Goal: Task Accomplishment & Management: Use online tool/utility

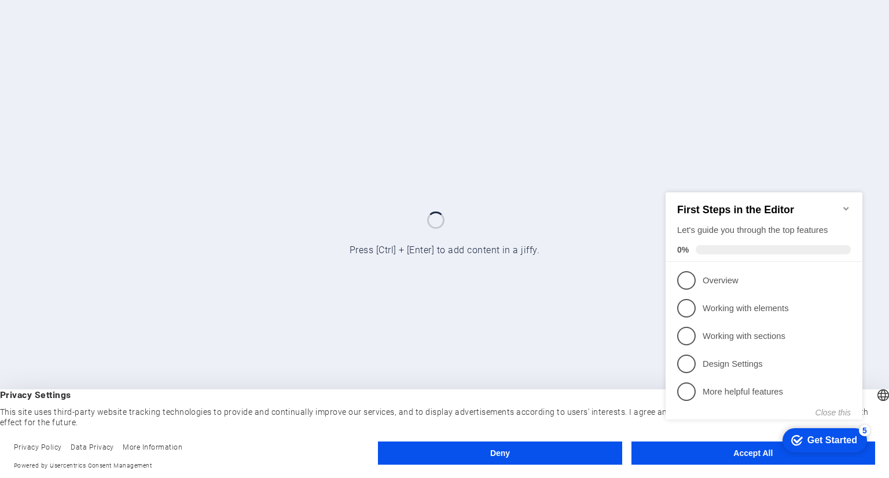
click div "checkmark Get Started 5 First Steps in the Editor Let's guide you through the t…"
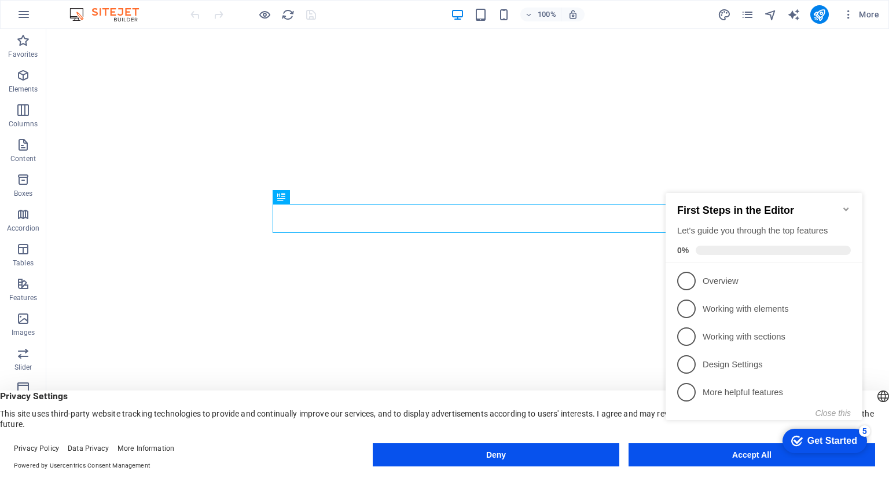
click at [730, 460] on appcues-checklist "Contextual help checklist present on screen" at bounding box center [766, 318] width 211 height 284
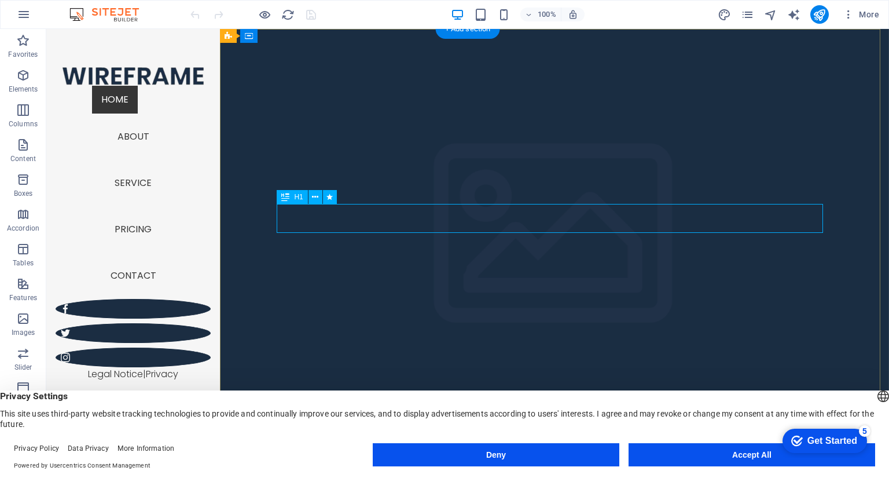
click at [313, 199] on icon at bounding box center [315, 197] width 6 height 12
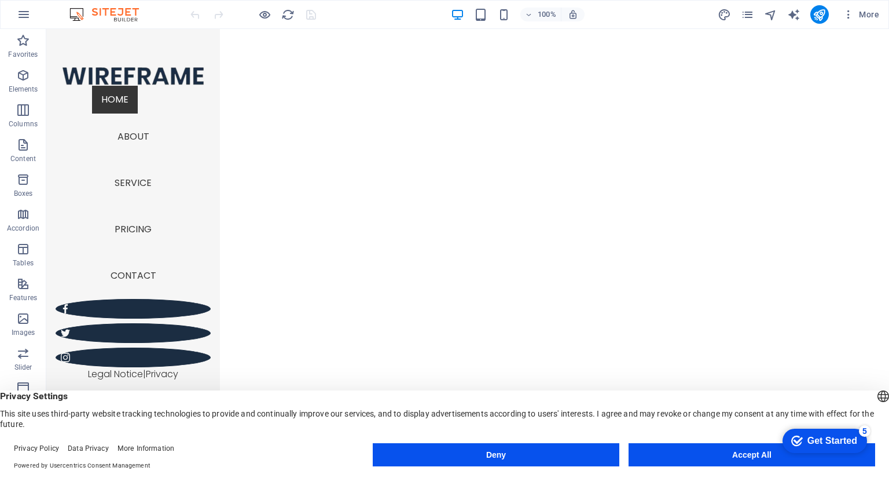
scroll to position [58, 0]
click at [133, 299] on nav "Home About Service Pricing Contact" at bounding box center [133, 192] width 155 height 213
click at [136, 299] on nav "Home About Service Pricing Contact" at bounding box center [133, 192] width 155 height 213
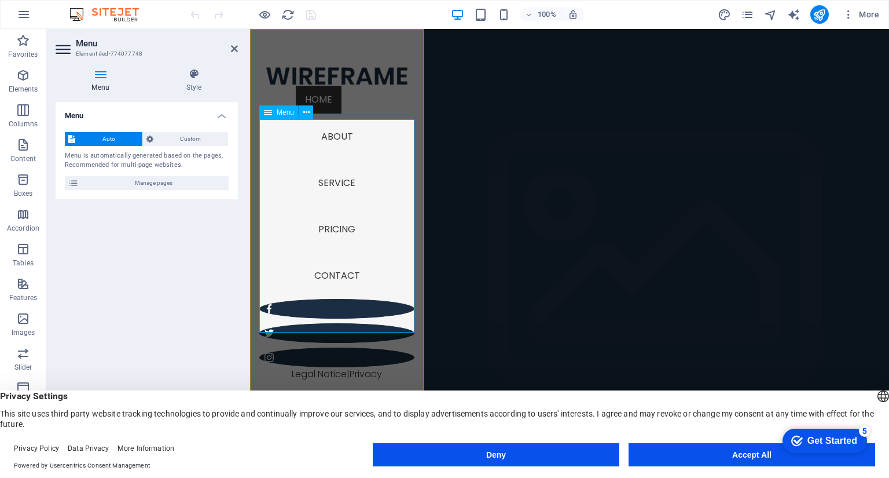
click at [327, 158] on nav "Home About Service Pricing Contact" at bounding box center [336, 192] width 155 height 213
click at [332, 299] on nav "Home About Service Pricing Contact" at bounding box center [336, 192] width 155 height 213
click at [97, 80] on h4 "Menu" at bounding box center [103, 80] width 94 height 24
click at [66, 47] on icon at bounding box center [64, 49] width 17 height 19
click at [235, 50] on icon at bounding box center [234, 48] width 7 height 9
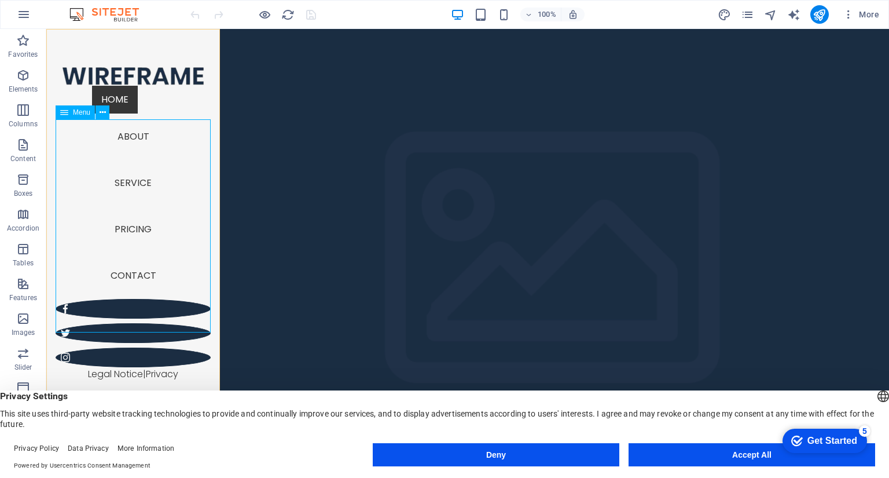
click at [137, 170] on nav "Home About Service Pricing Contact" at bounding box center [133, 192] width 155 height 213
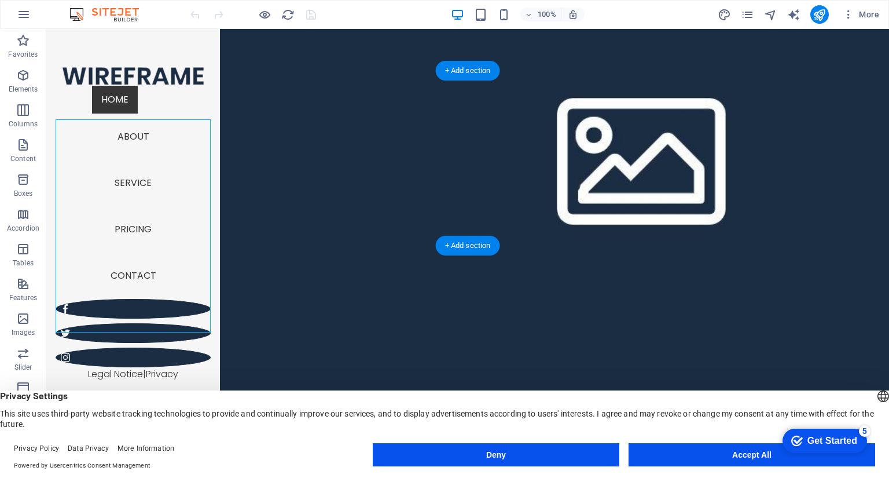
scroll to position [1808, 0]
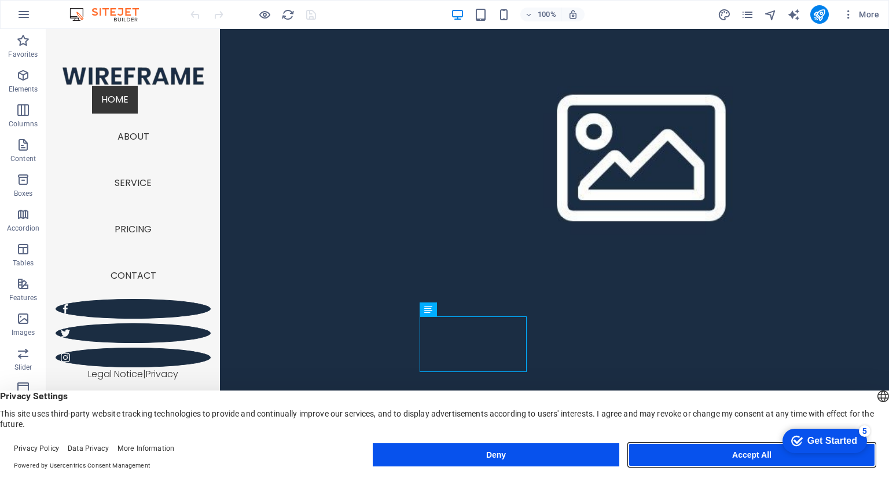
click at [722, 461] on button "Accept All" at bounding box center [752, 454] width 247 height 23
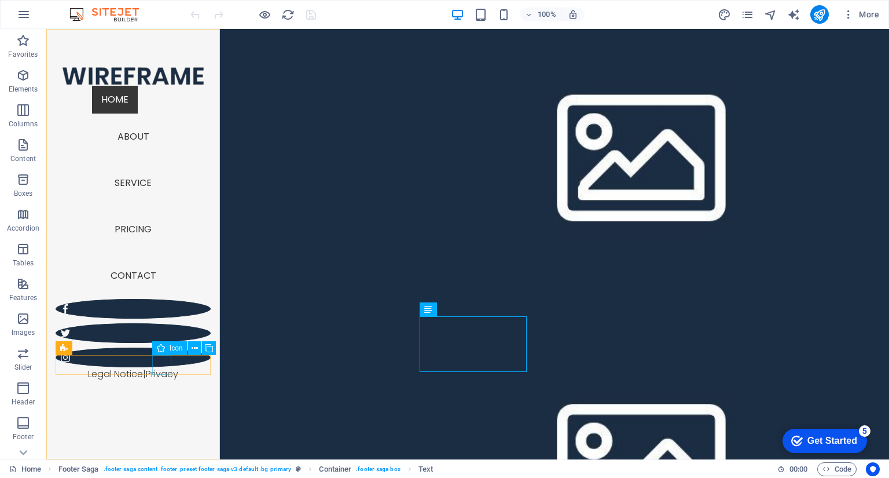
click at [162, 367] on figure at bounding box center [133, 357] width 155 height 20
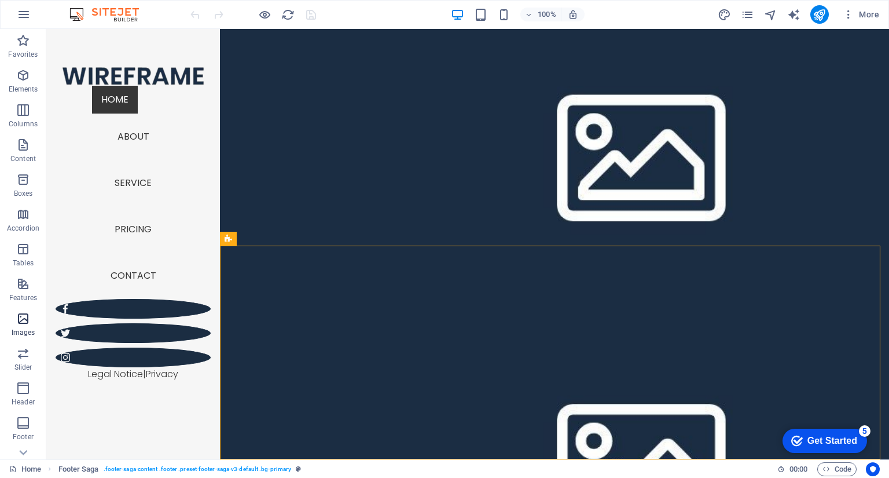
click at [23, 324] on icon "button" at bounding box center [23, 318] width 14 height 14
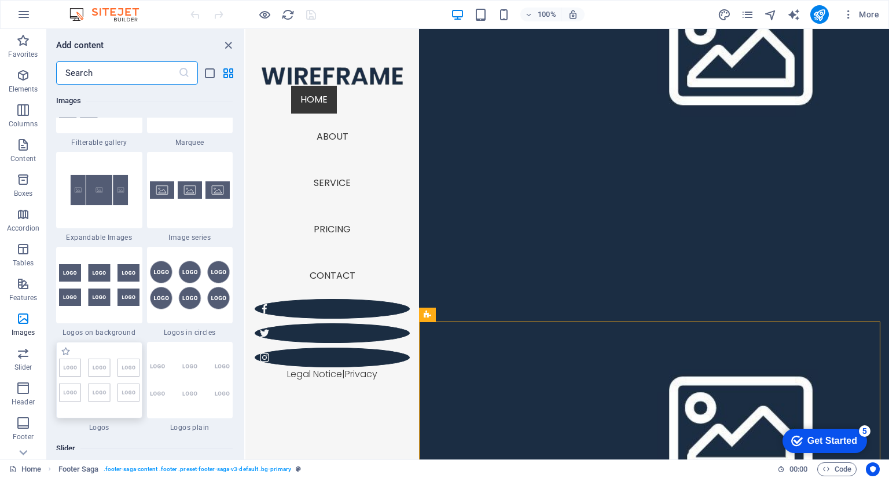
scroll to position [6217, 0]
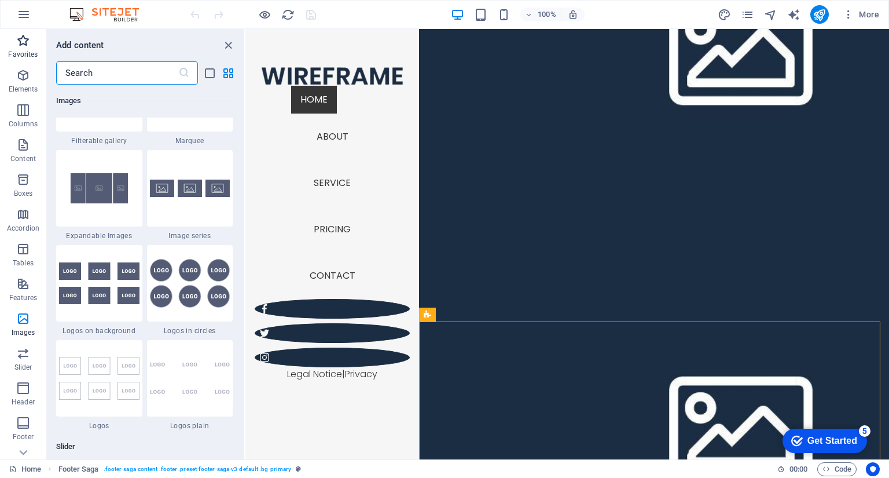
click at [24, 42] on icon "button" at bounding box center [23, 41] width 14 height 14
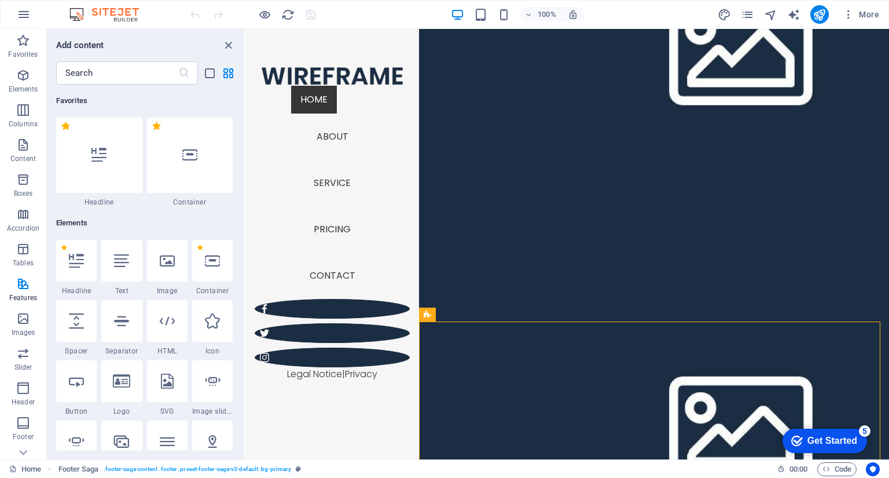
scroll to position [0, 0]
click at [19, 75] on icon "button" at bounding box center [23, 75] width 14 height 14
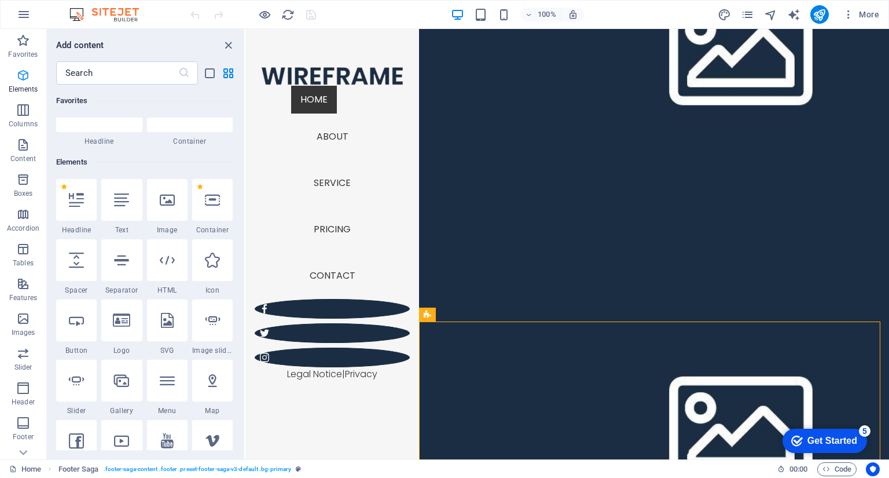
scroll to position [123, 0]
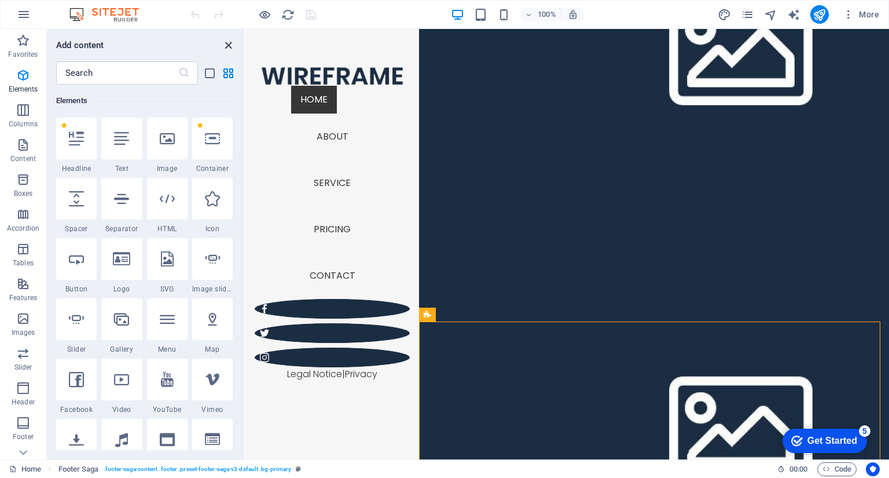
click at [226, 41] on icon "close panel" at bounding box center [228, 45] width 13 height 13
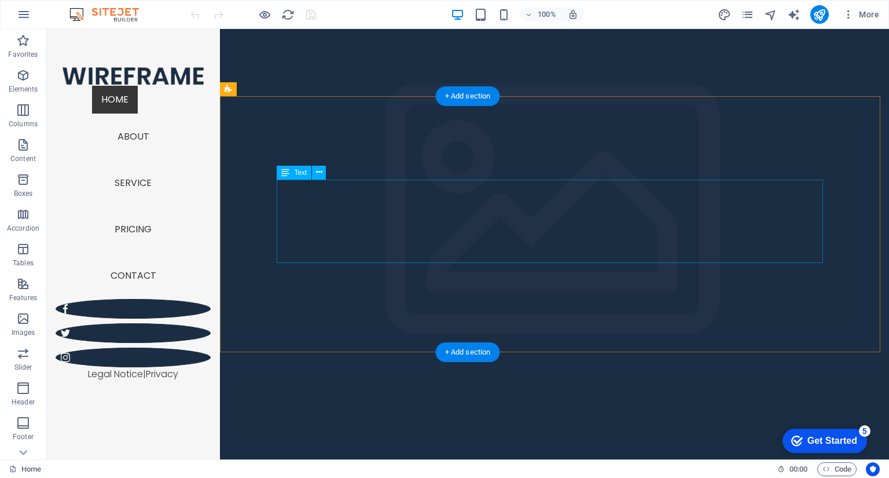
scroll to position [536, 0]
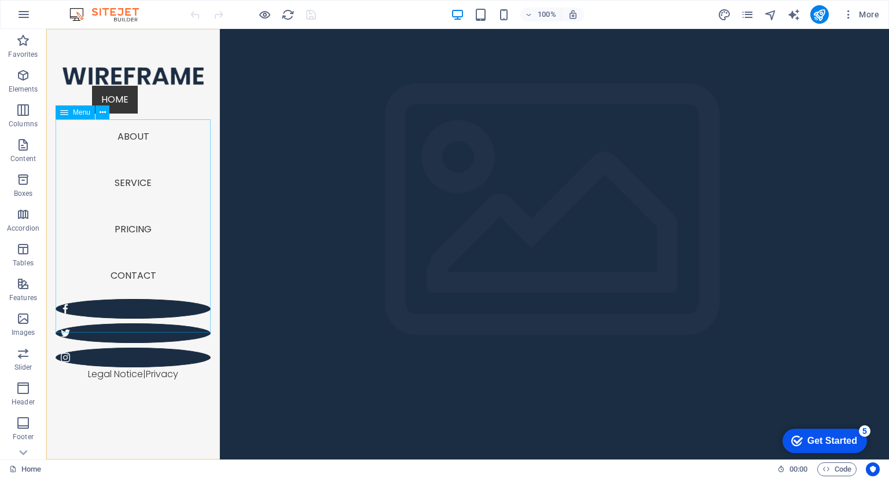
click at [131, 131] on nav "Home About Service Pricing Contact" at bounding box center [133, 192] width 155 height 213
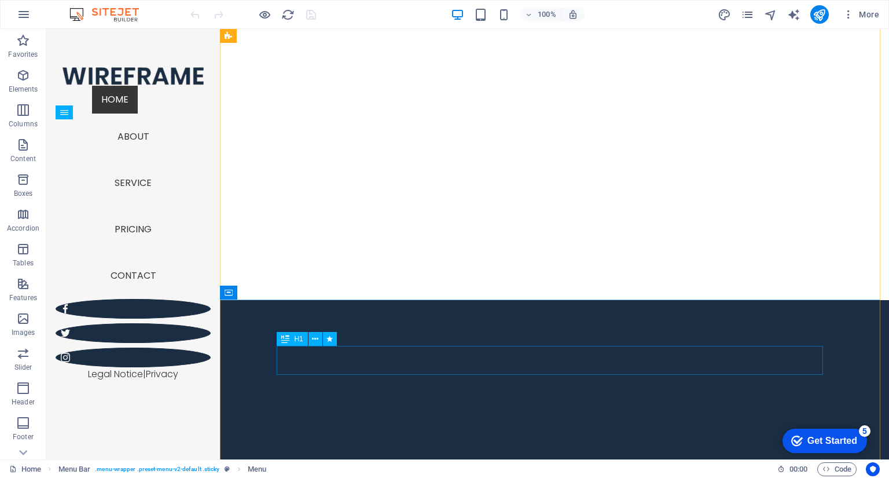
click at [317, 344] on icon at bounding box center [315, 339] width 6 height 12
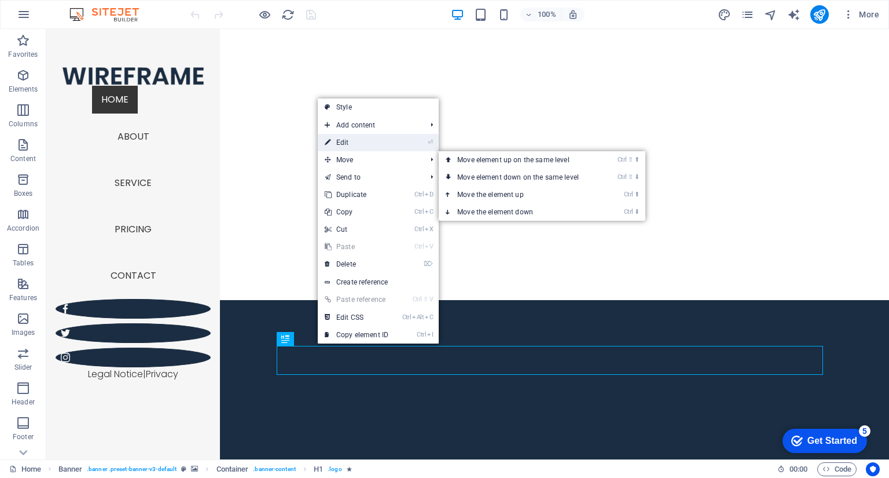
click at [392, 144] on link "⏎ Edit" at bounding box center [357, 142] width 78 height 17
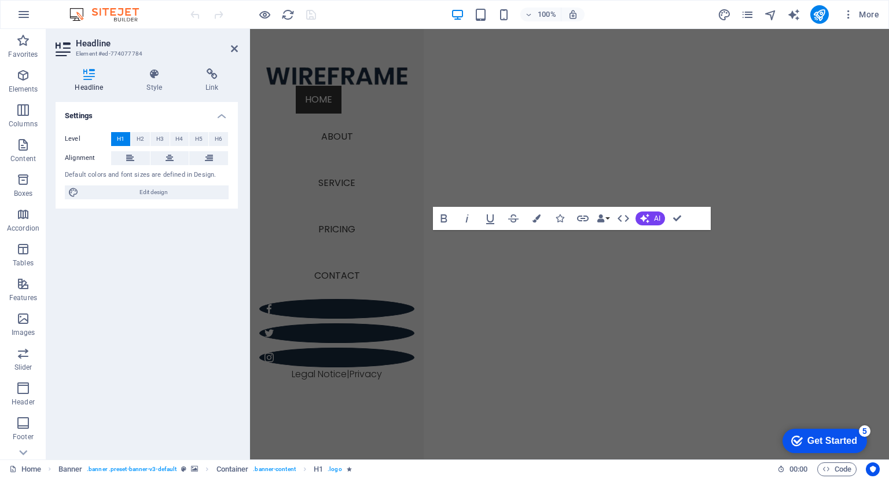
scroll to position [276, 0]
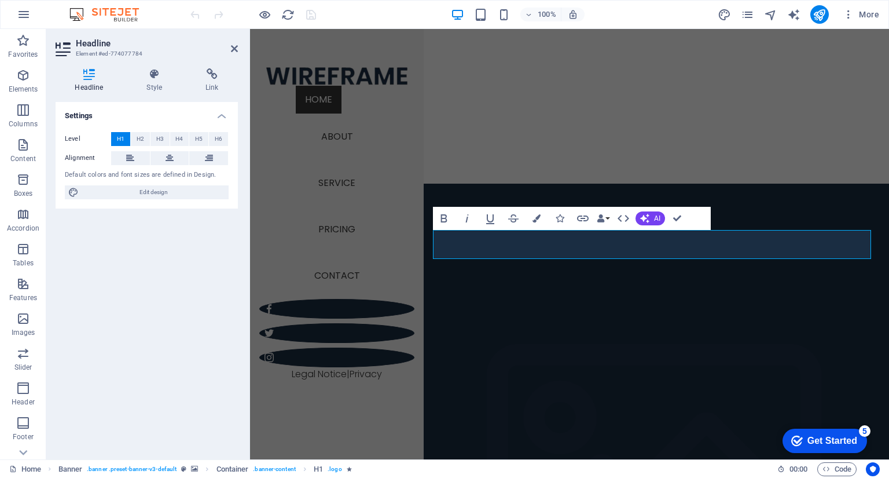
click at [587, 184] on figure at bounding box center [656, 485] width 465 height 603
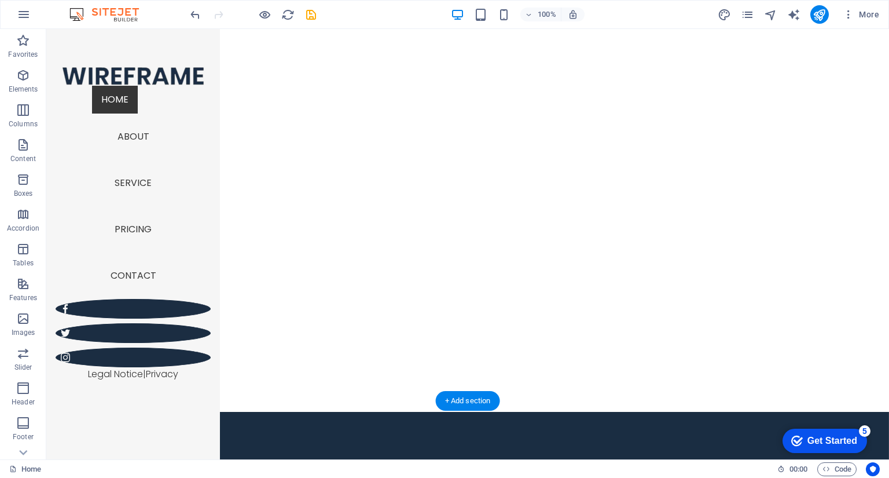
scroll to position [0, 0]
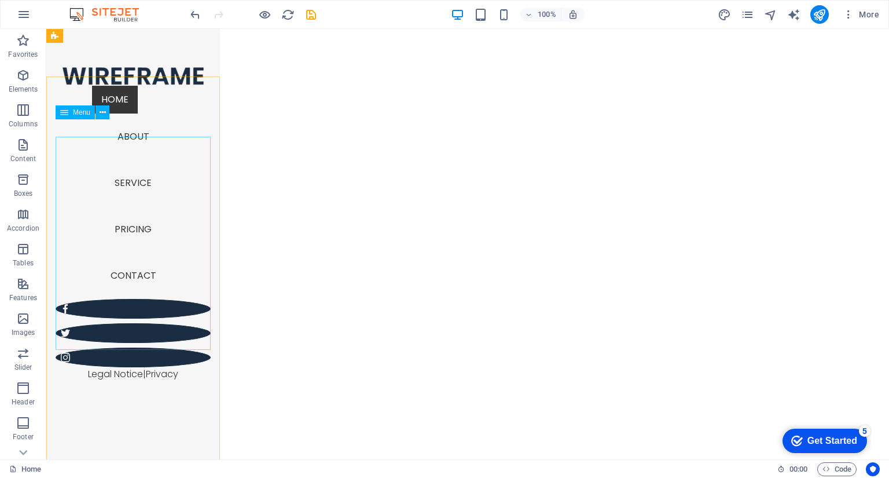
click at [116, 167] on nav "Home About Service Pricing Contact" at bounding box center [133, 192] width 155 height 213
click at [135, 180] on nav "Home About Service Pricing Contact" at bounding box center [133, 192] width 155 height 213
click at [123, 122] on nav "Home About Service Pricing Contact" at bounding box center [133, 192] width 155 height 213
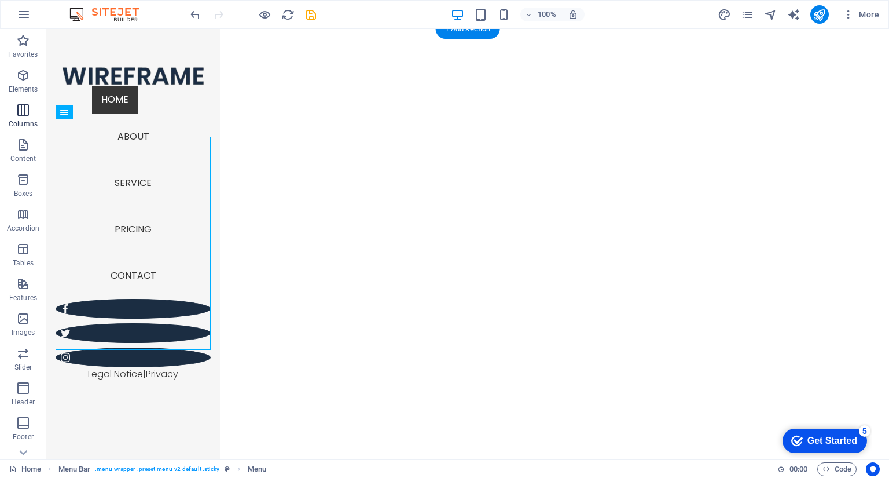
click at [0, 131] on button "Columns" at bounding box center [23, 115] width 46 height 35
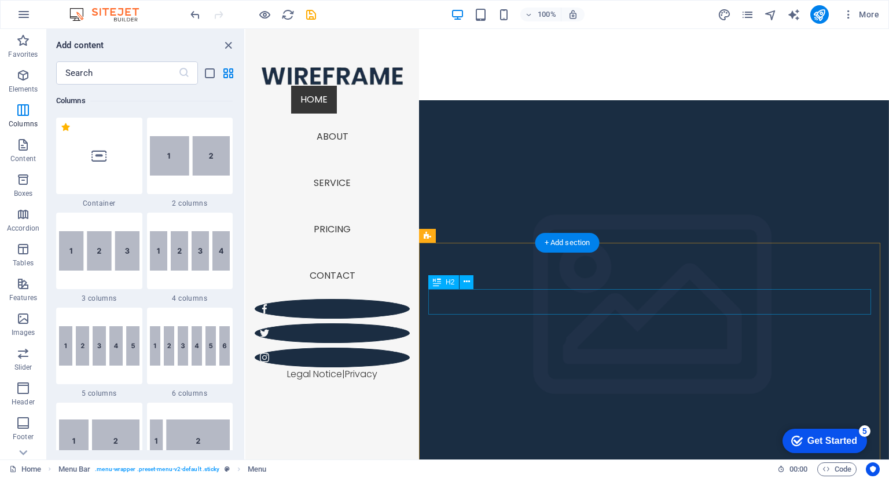
scroll to position [405, 0]
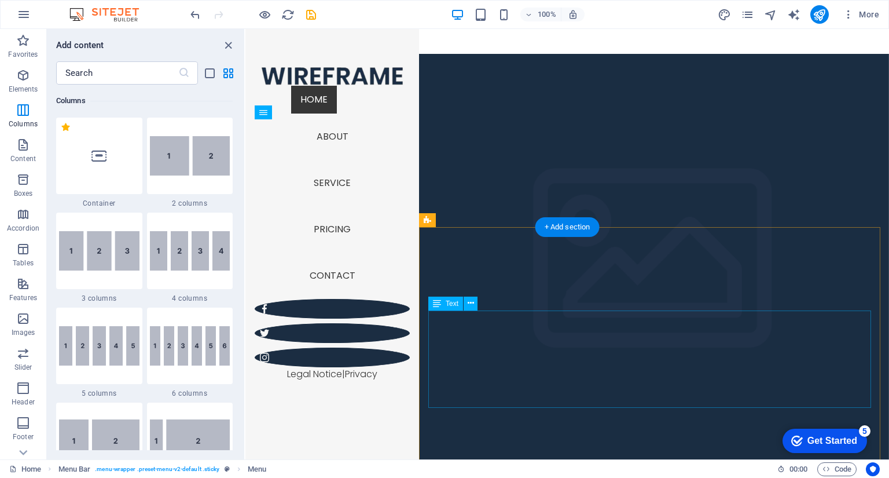
click at [451, 305] on span "Text" at bounding box center [452, 303] width 13 height 7
click at [472, 303] on icon at bounding box center [471, 303] width 6 height 12
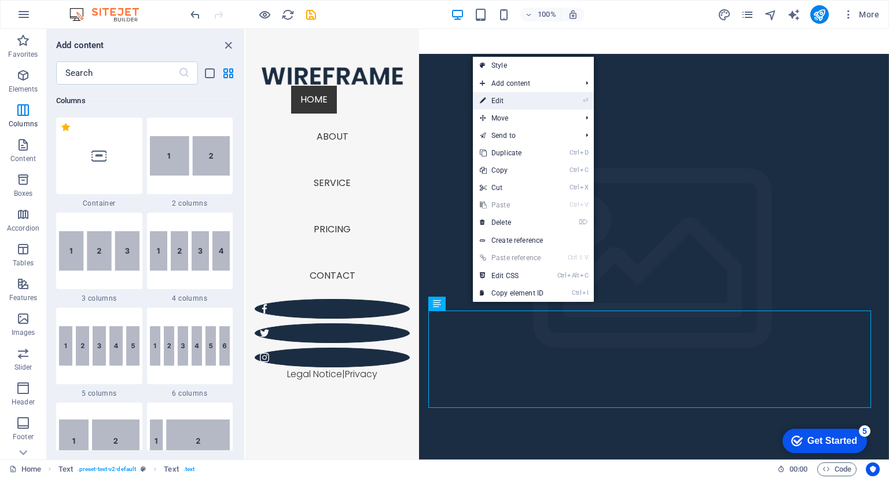
click at [512, 106] on link "⏎ Edit" at bounding box center [512, 100] width 78 height 17
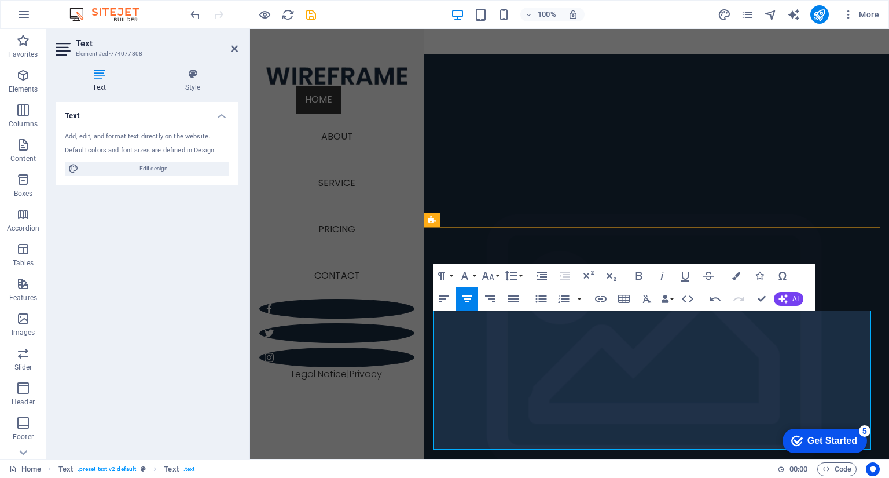
drag, startPoint x: 661, startPoint y: 344, endPoint x: 755, endPoint y: 445, distance: 137.2
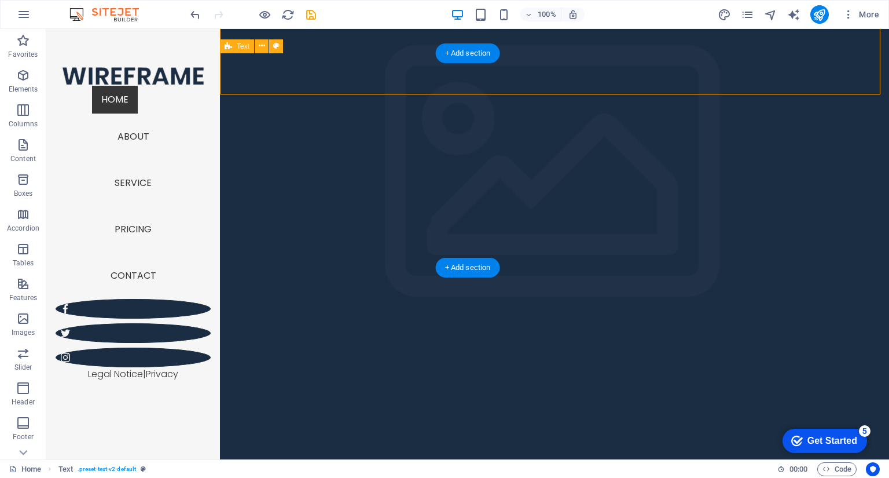
scroll to position [579, 0]
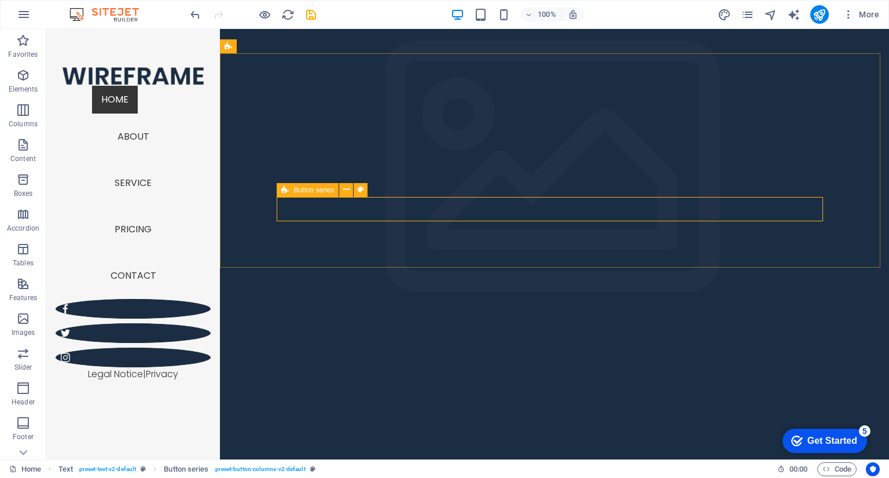
click at [292, 192] on div "Button series" at bounding box center [308, 190] width 62 height 14
click at [347, 189] on icon at bounding box center [346, 190] width 6 height 12
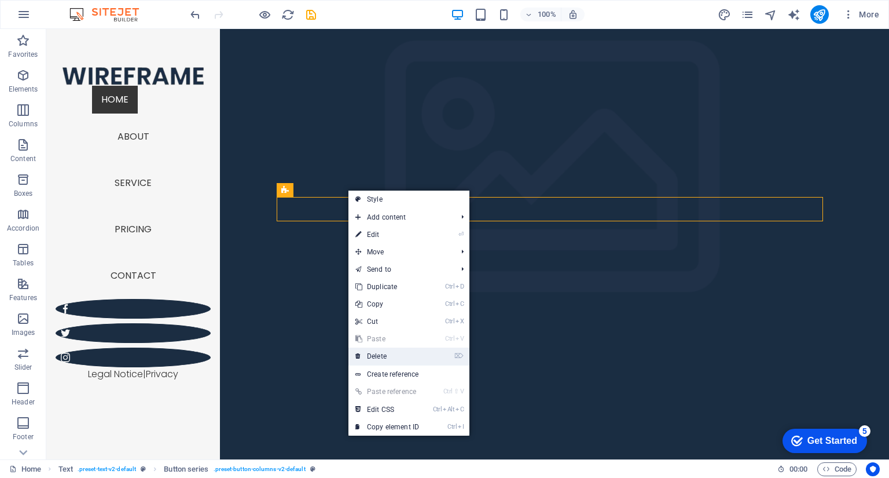
click at [390, 359] on link "⌦ Delete" at bounding box center [387, 355] width 78 height 17
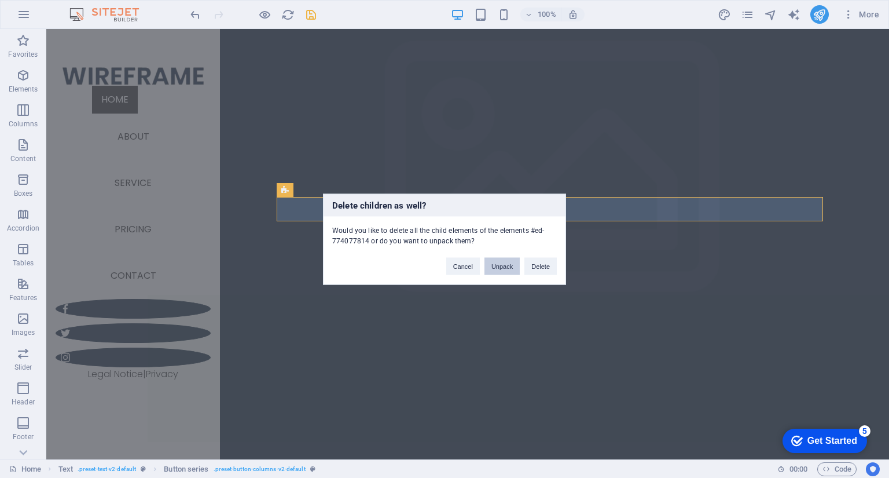
click at [507, 266] on button "Unpack" at bounding box center [502, 265] width 35 height 17
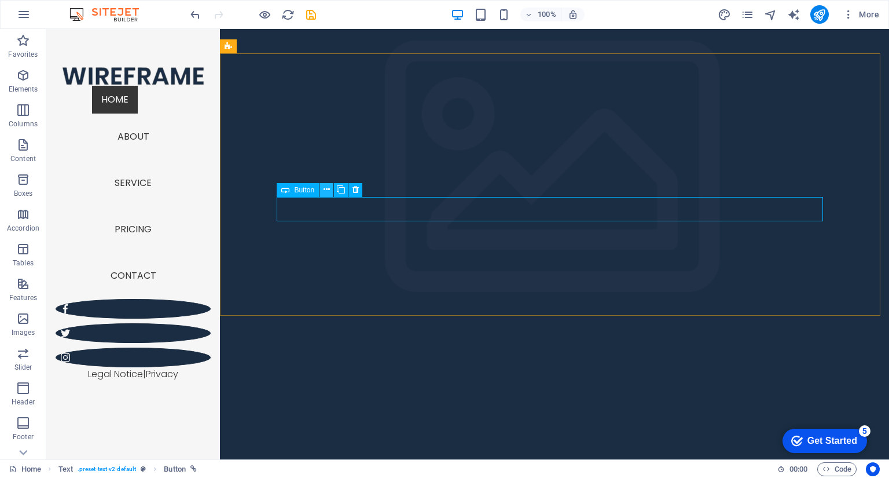
click at [331, 196] on button at bounding box center [327, 190] width 14 height 14
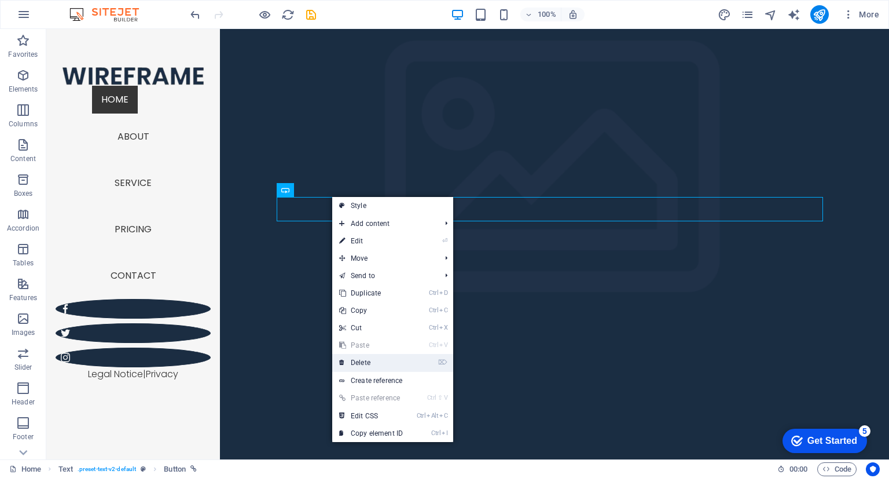
drag, startPoint x: 380, startPoint y: 362, endPoint x: 280, endPoint y: 263, distance: 140.4
click at [380, 362] on link "⌦ Delete" at bounding box center [371, 362] width 78 height 17
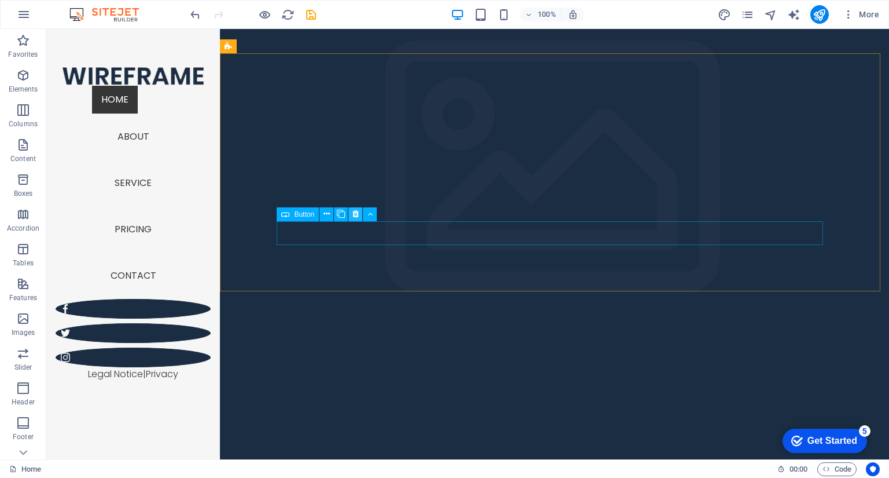
click at [353, 216] on icon at bounding box center [356, 214] width 6 height 12
click at [351, 195] on button at bounding box center [355, 190] width 14 height 14
click at [354, 188] on icon at bounding box center [356, 190] width 6 height 12
click at [354, 192] on icon at bounding box center [356, 190] width 6 height 12
click at [324, 187] on icon at bounding box center [327, 190] width 6 height 12
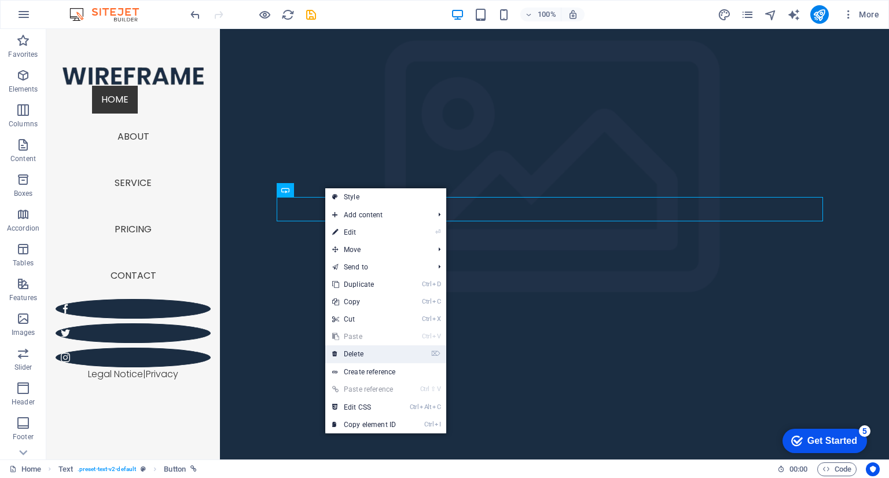
click at [364, 356] on link "⌦ Delete" at bounding box center [364, 353] width 78 height 17
